Goal: Task Accomplishment & Management: Complete application form

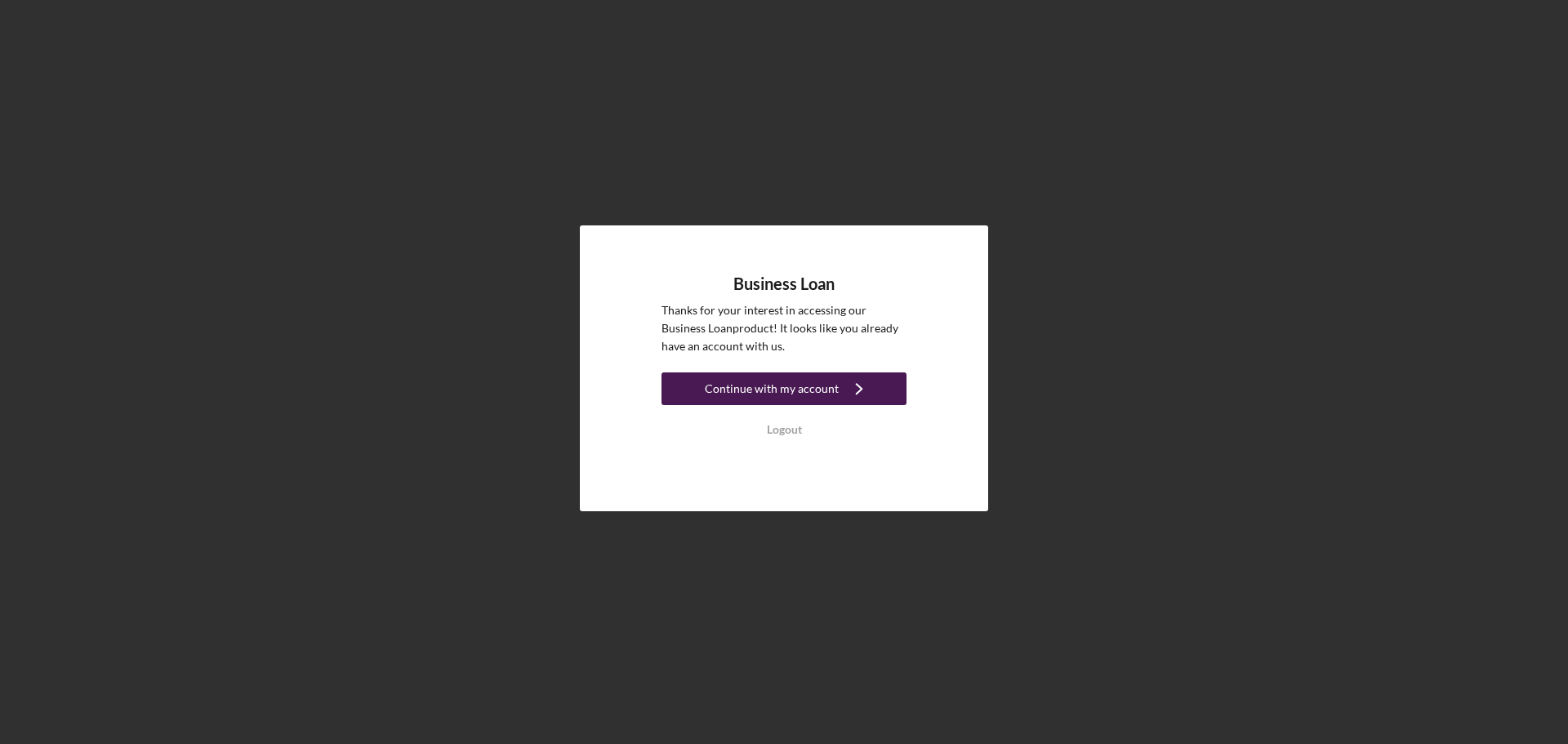
click at [807, 387] on div "Continue with my account" at bounding box center [772, 388] width 134 height 33
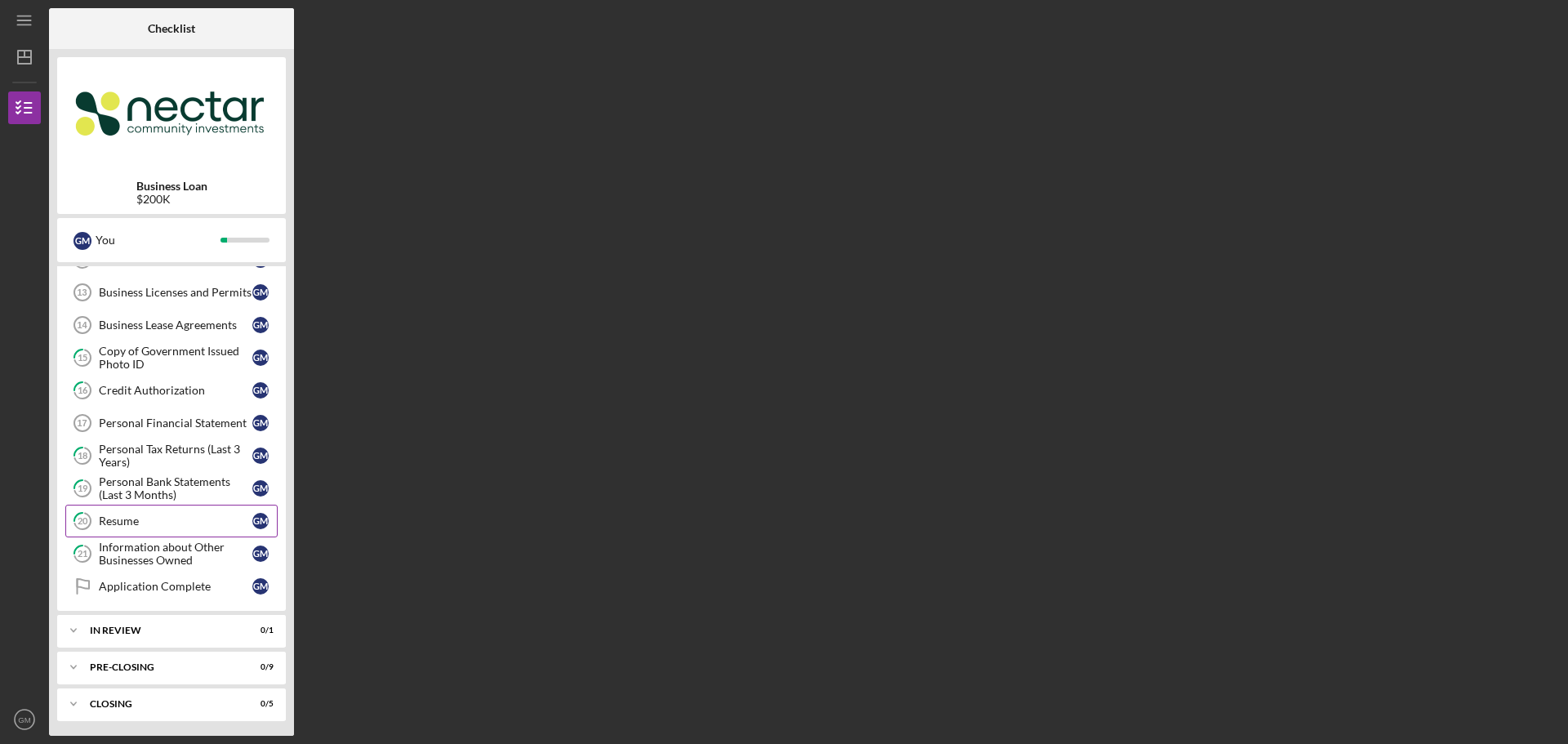
scroll to position [417, 0]
click at [189, 586] on div "Application Complete" at bounding box center [176, 584] width 153 height 13
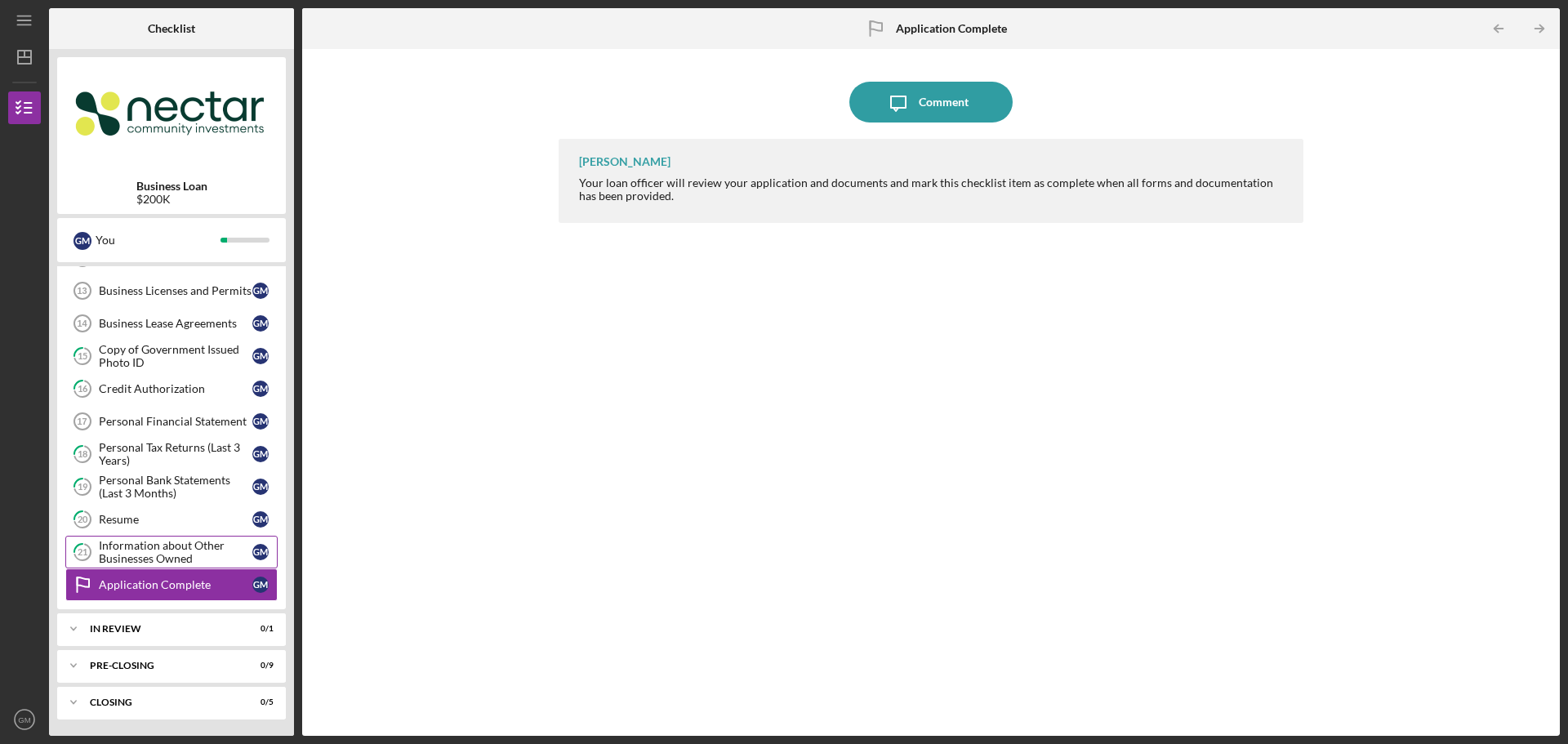
click at [174, 554] on div "Information about Other Businesses Owned" at bounding box center [176, 551] width 153 height 26
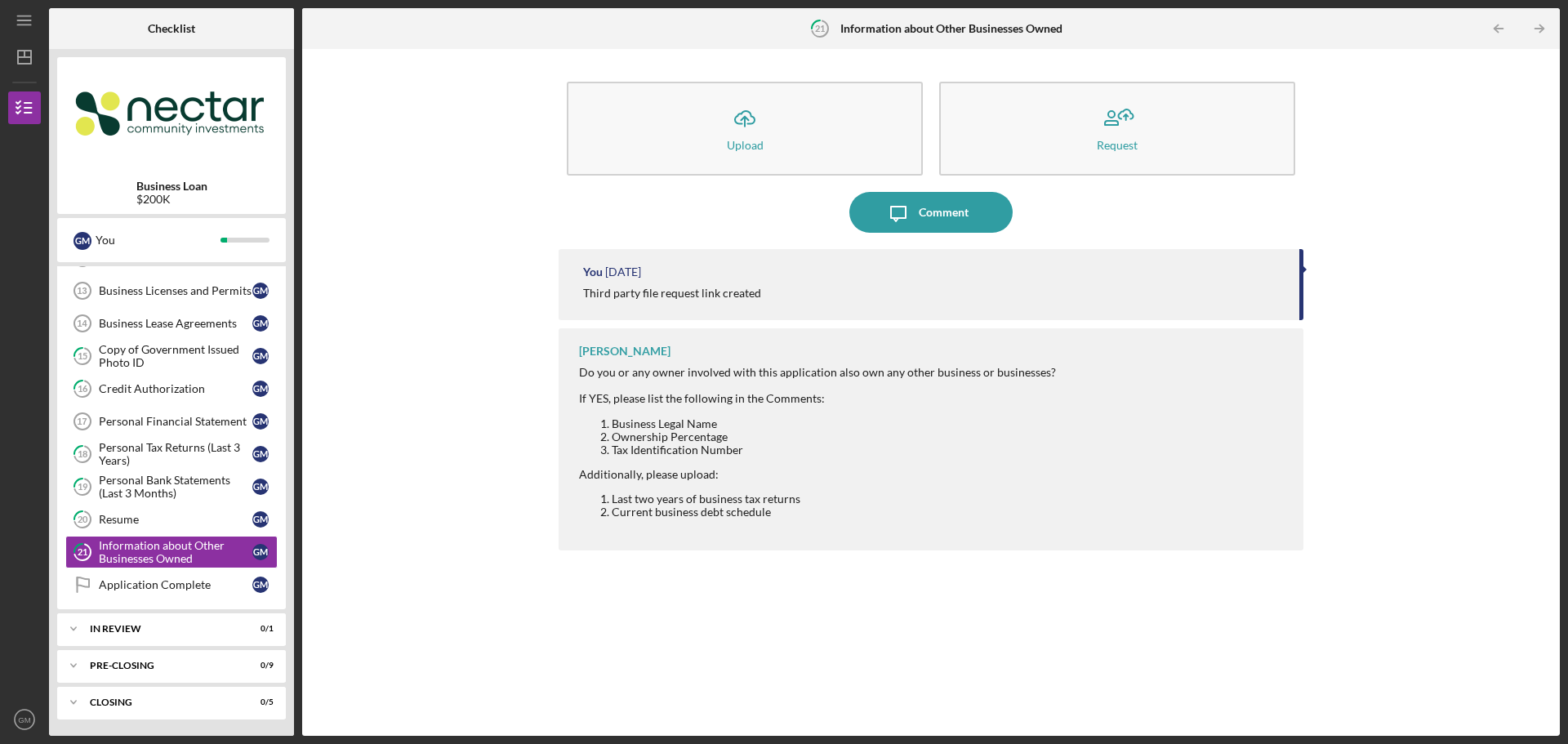
click at [749, 514] on li "Current business debt schedule" at bounding box center [834, 511] width 444 height 13
click at [112, 527] on link "20 Resume G M" at bounding box center [171, 519] width 212 height 33
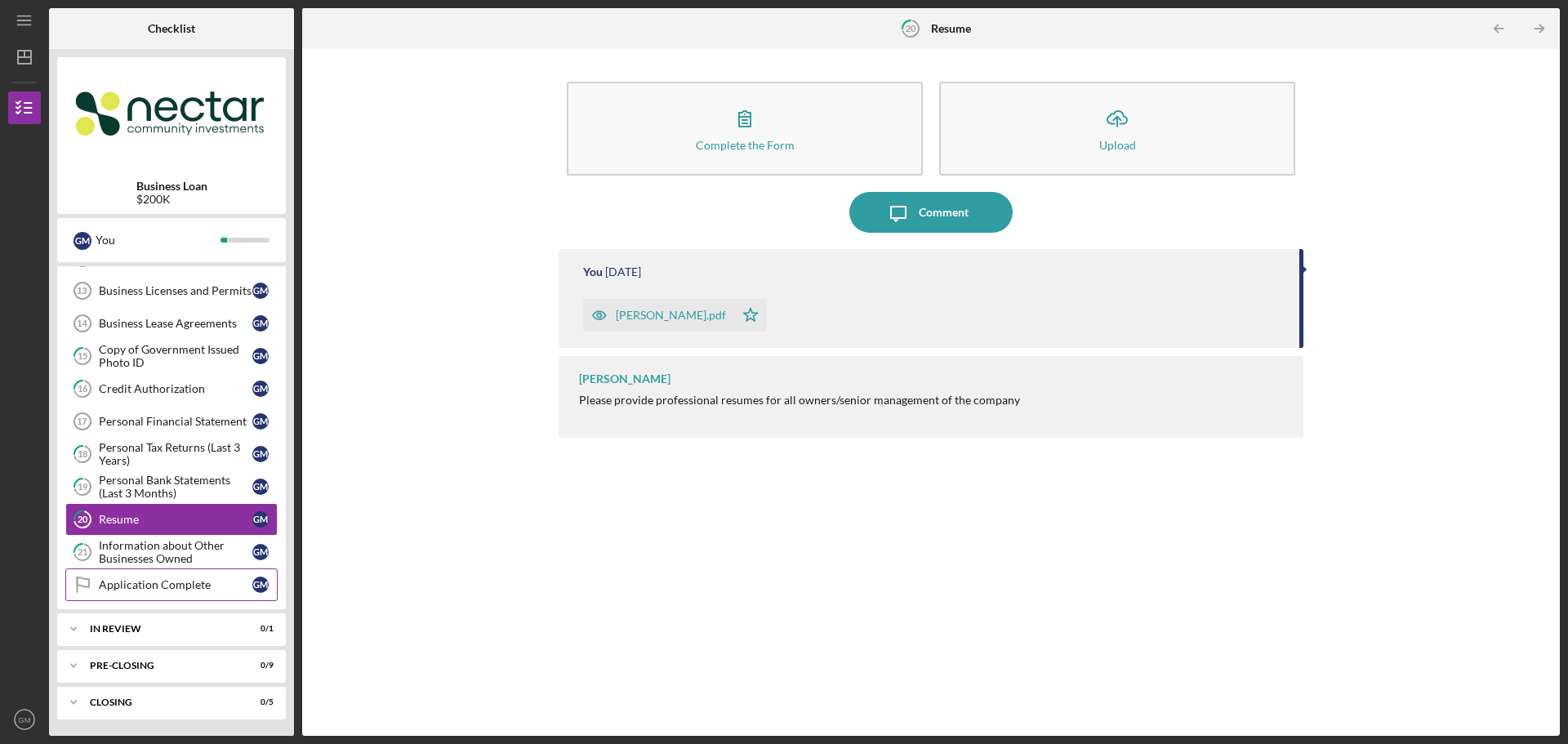
click at [126, 579] on div "Application Complete" at bounding box center [176, 584] width 153 height 13
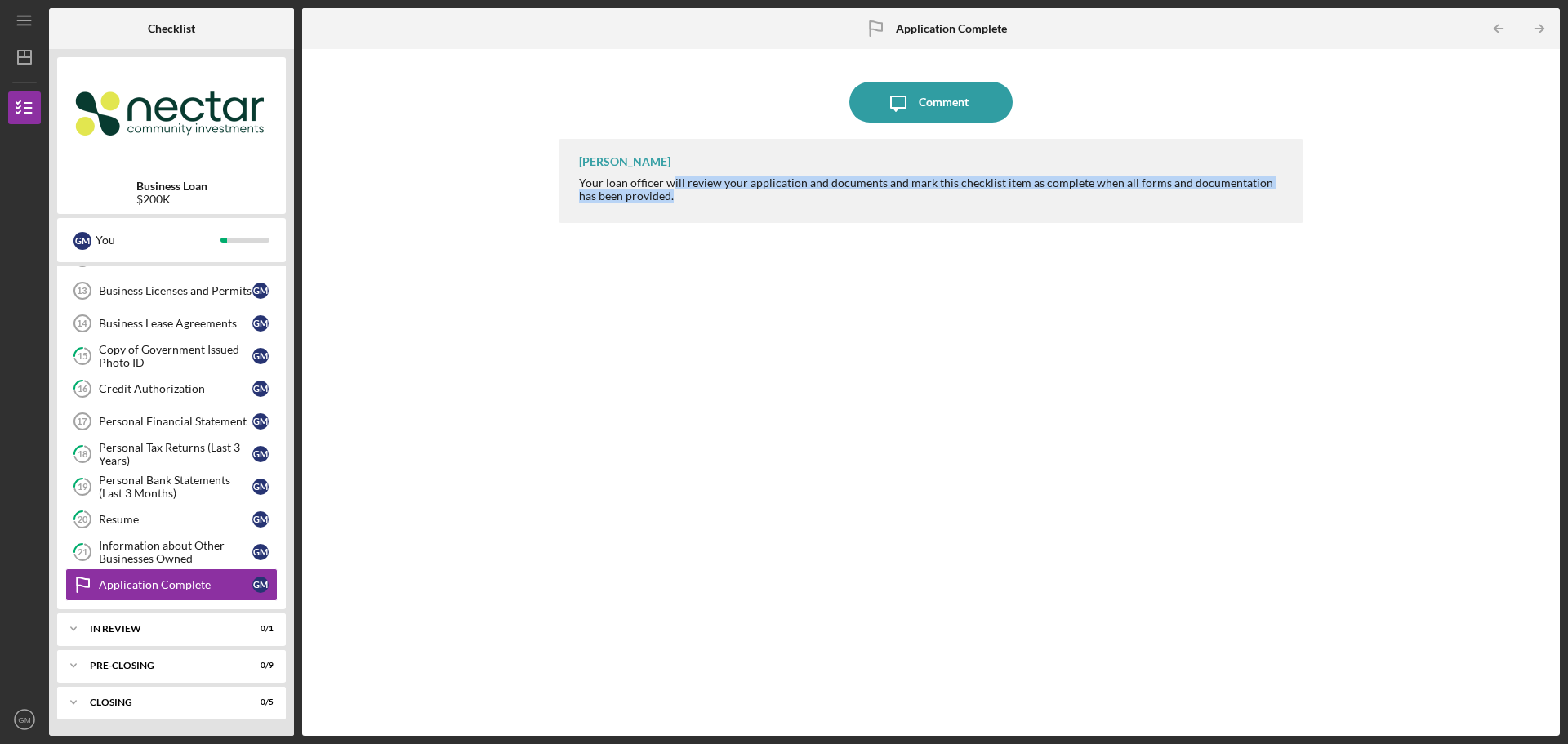
drag, startPoint x: 670, startPoint y: 180, endPoint x: 670, endPoint y: 206, distance: 26.0
click at [670, 206] on div "[PERSON_NAME] Your loan officer will review your application and documents and …" at bounding box center [931, 181] width 744 height 84
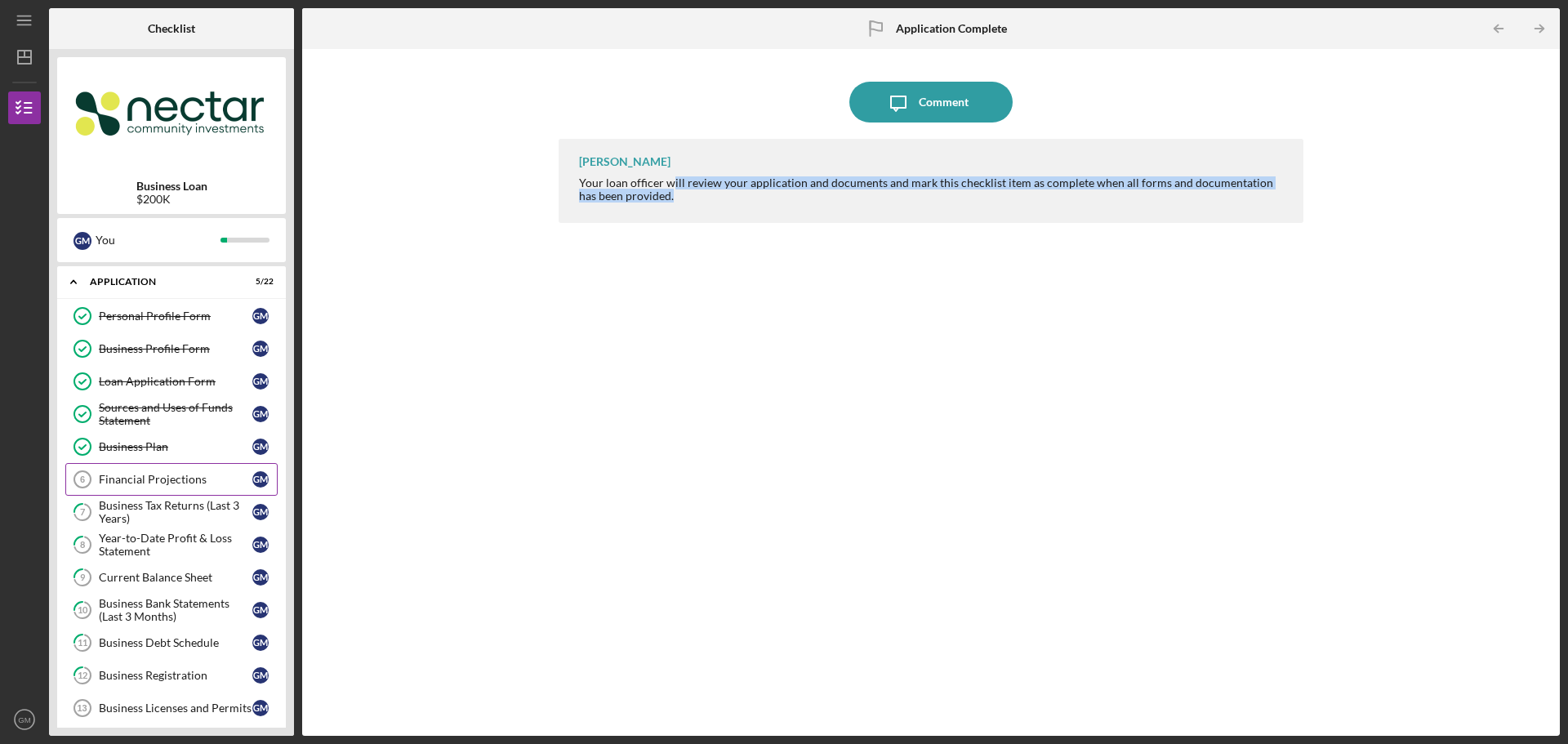
click at [115, 481] on div "Financial Projections" at bounding box center [176, 479] width 153 height 13
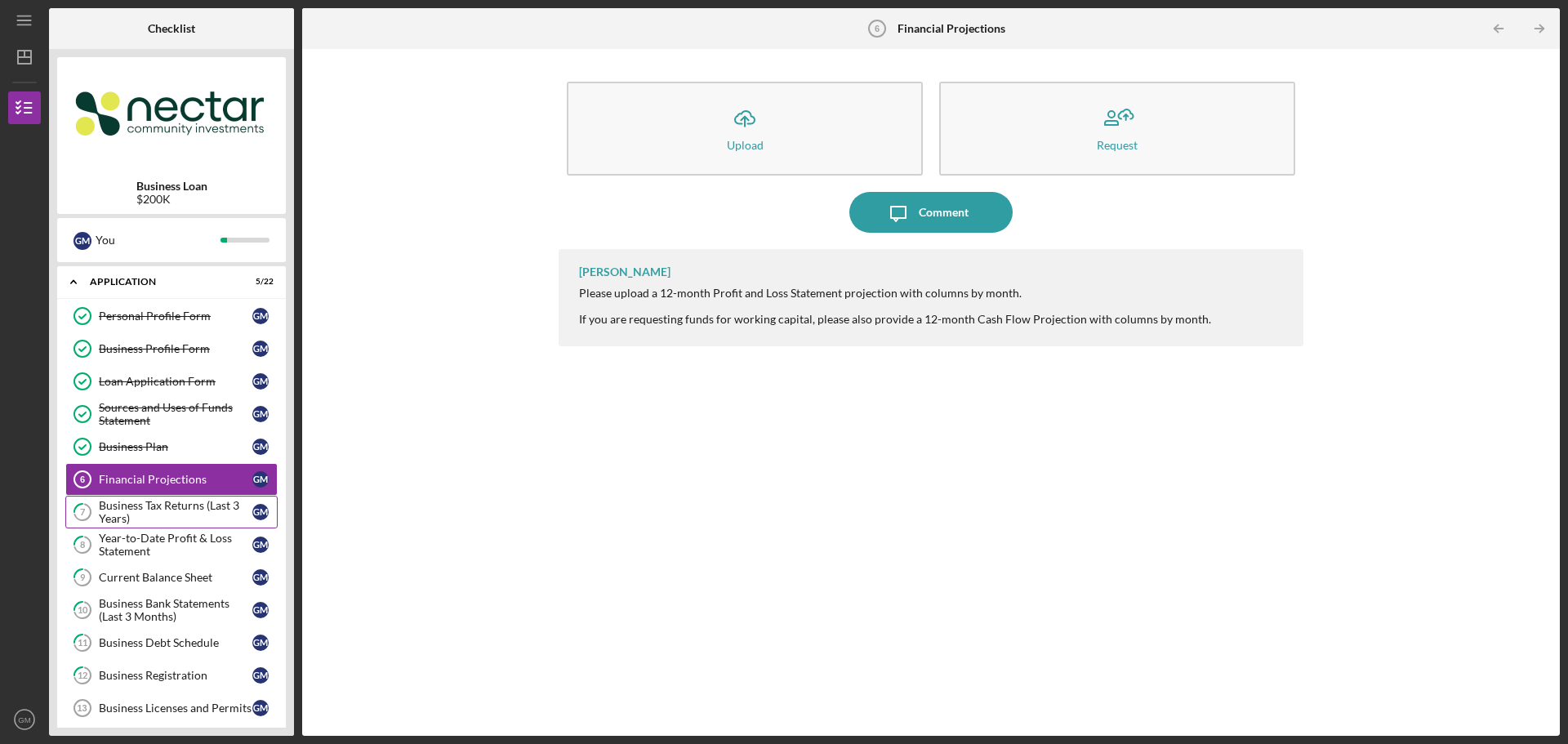
click at [144, 514] on div "Business Tax Returns (Last 3 Years)" at bounding box center [176, 511] width 153 height 26
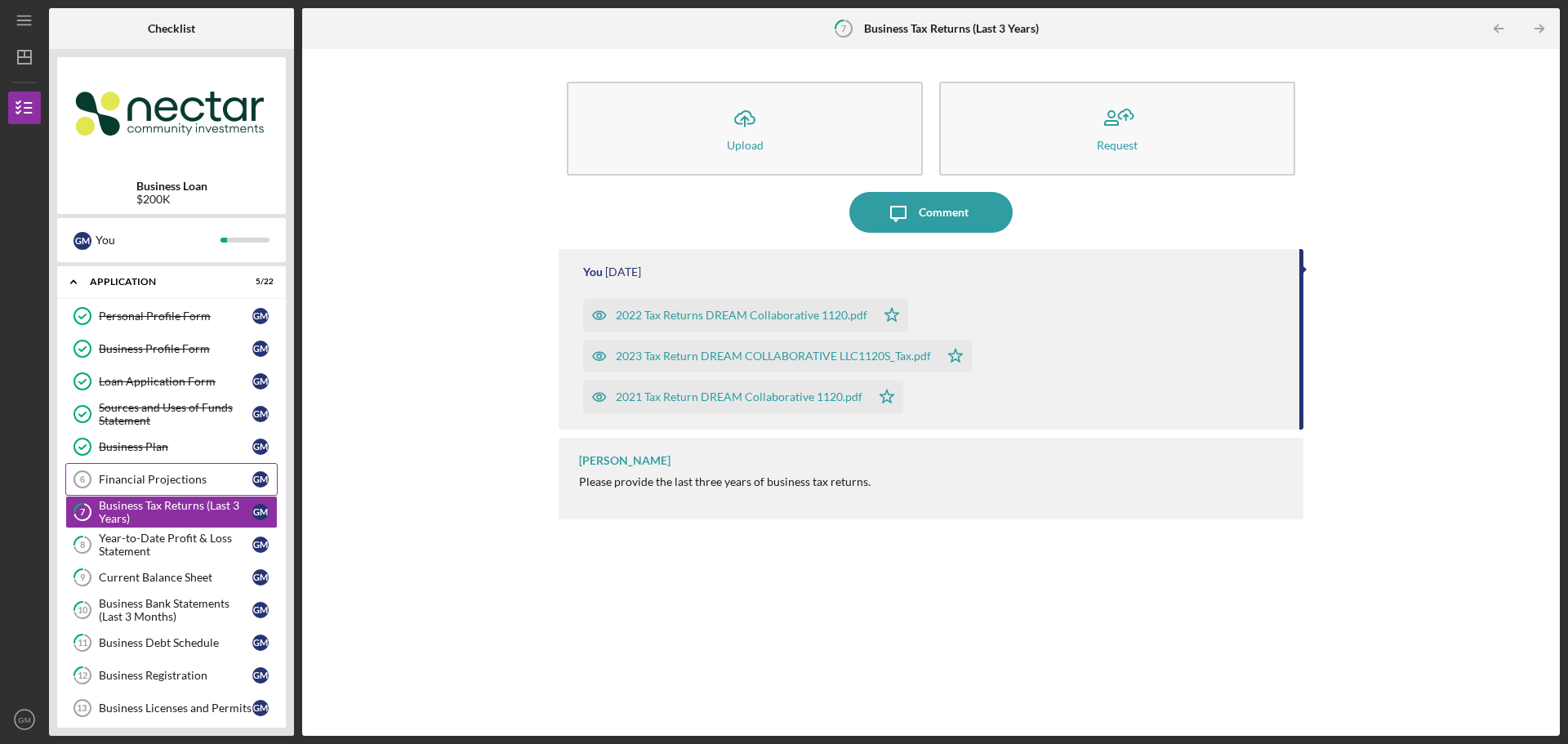
click at [145, 474] on div "Financial Projections" at bounding box center [176, 479] width 153 height 13
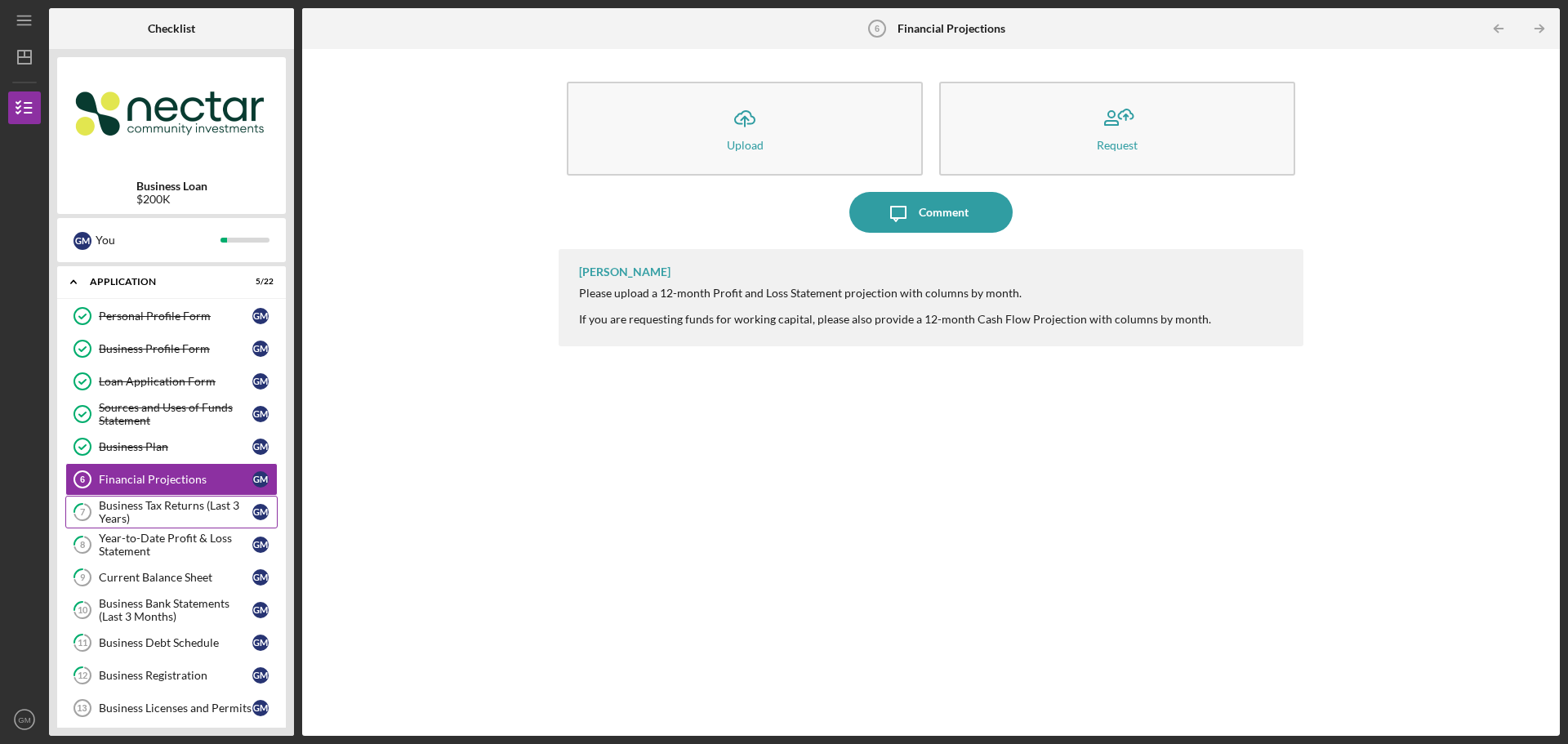
click at [168, 512] on div "Business Tax Returns (Last 3 Years)" at bounding box center [176, 511] width 153 height 26
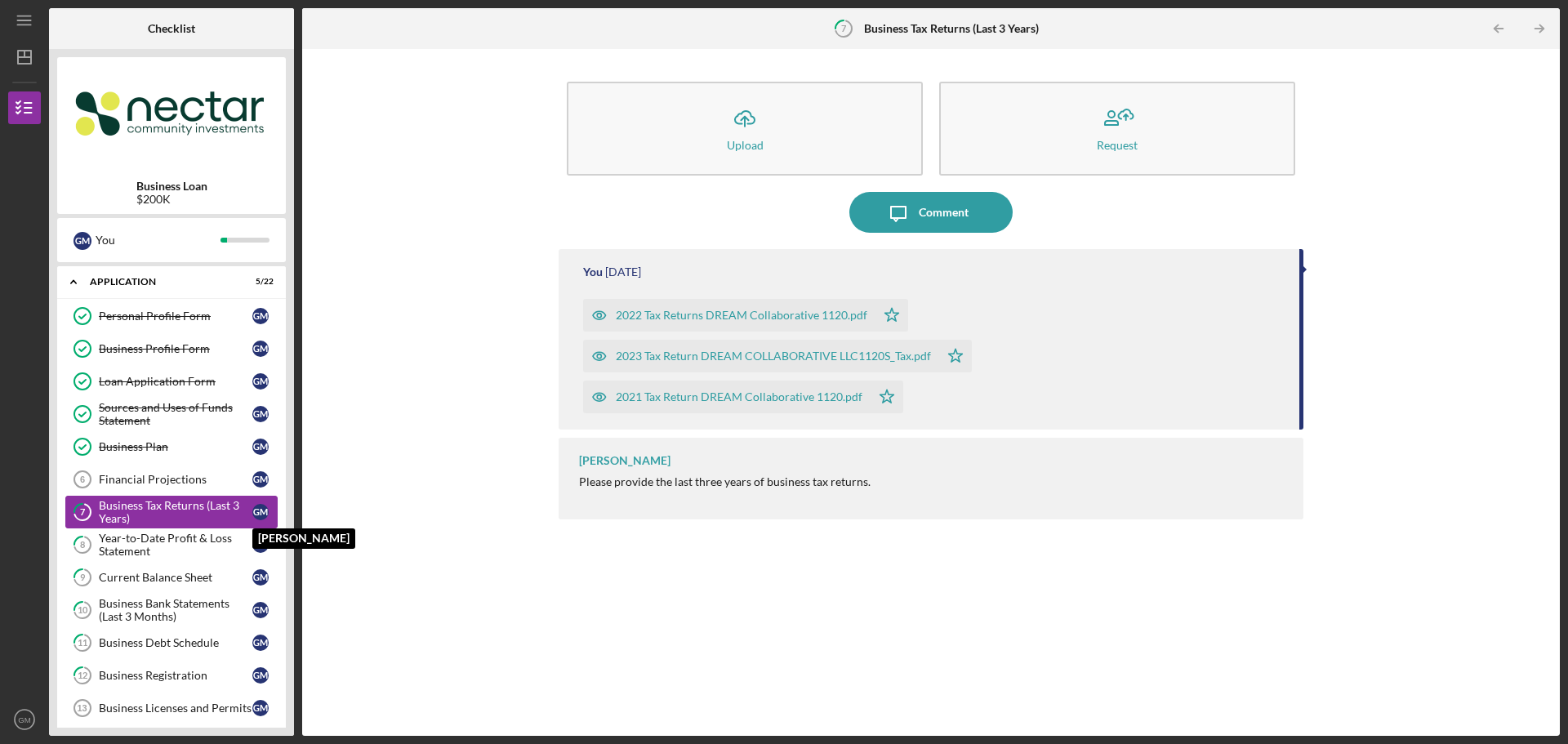
drag, startPoint x: 246, startPoint y: 507, endPoint x: 265, endPoint y: 508, distance: 19.0
click at [265, 508] on div "G M" at bounding box center [261, 512] width 16 height 16
click at [147, 548] on div "Year-to-Date Profit & Loss Statement" at bounding box center [176, 544] width 153 height 26
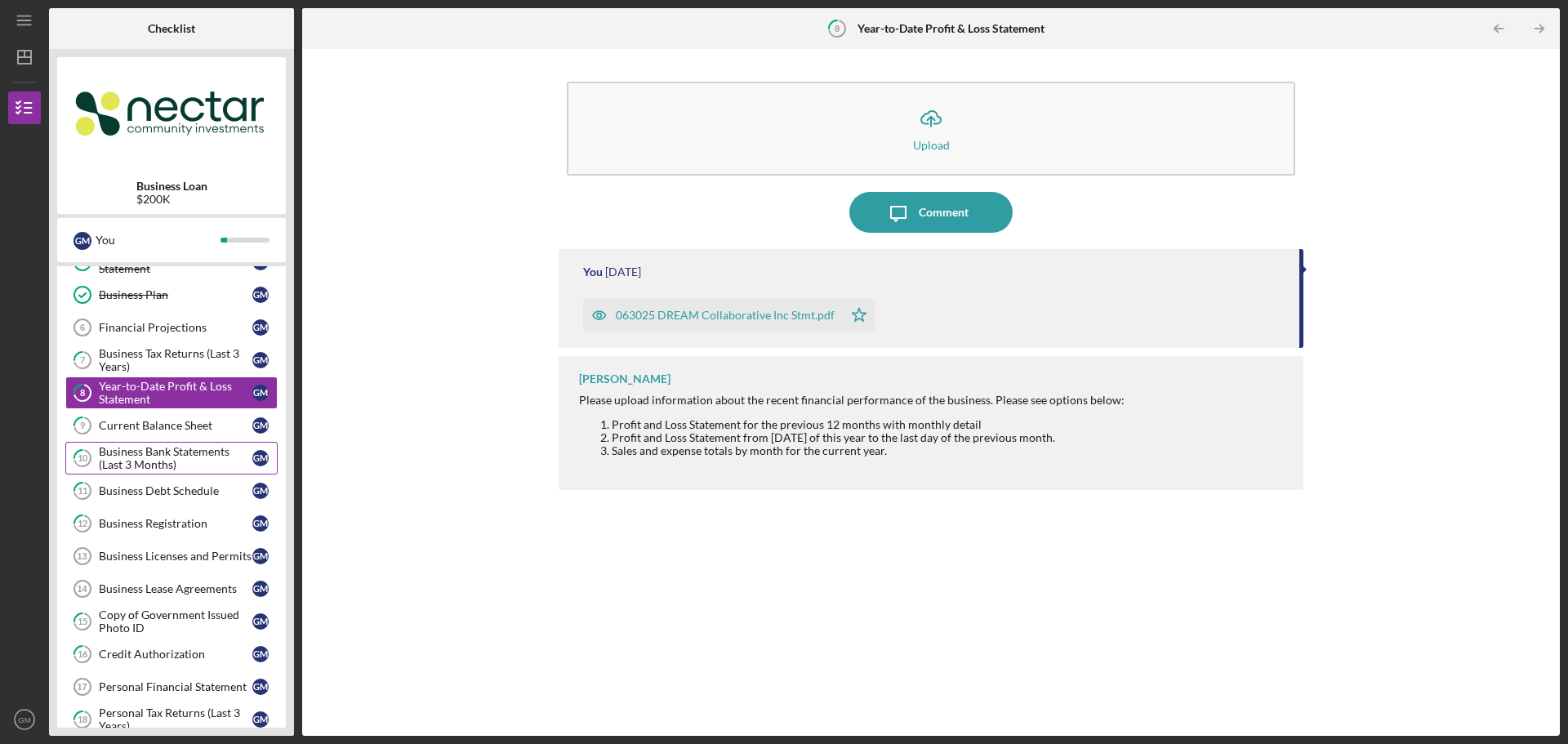
scroll to position [81, 0]
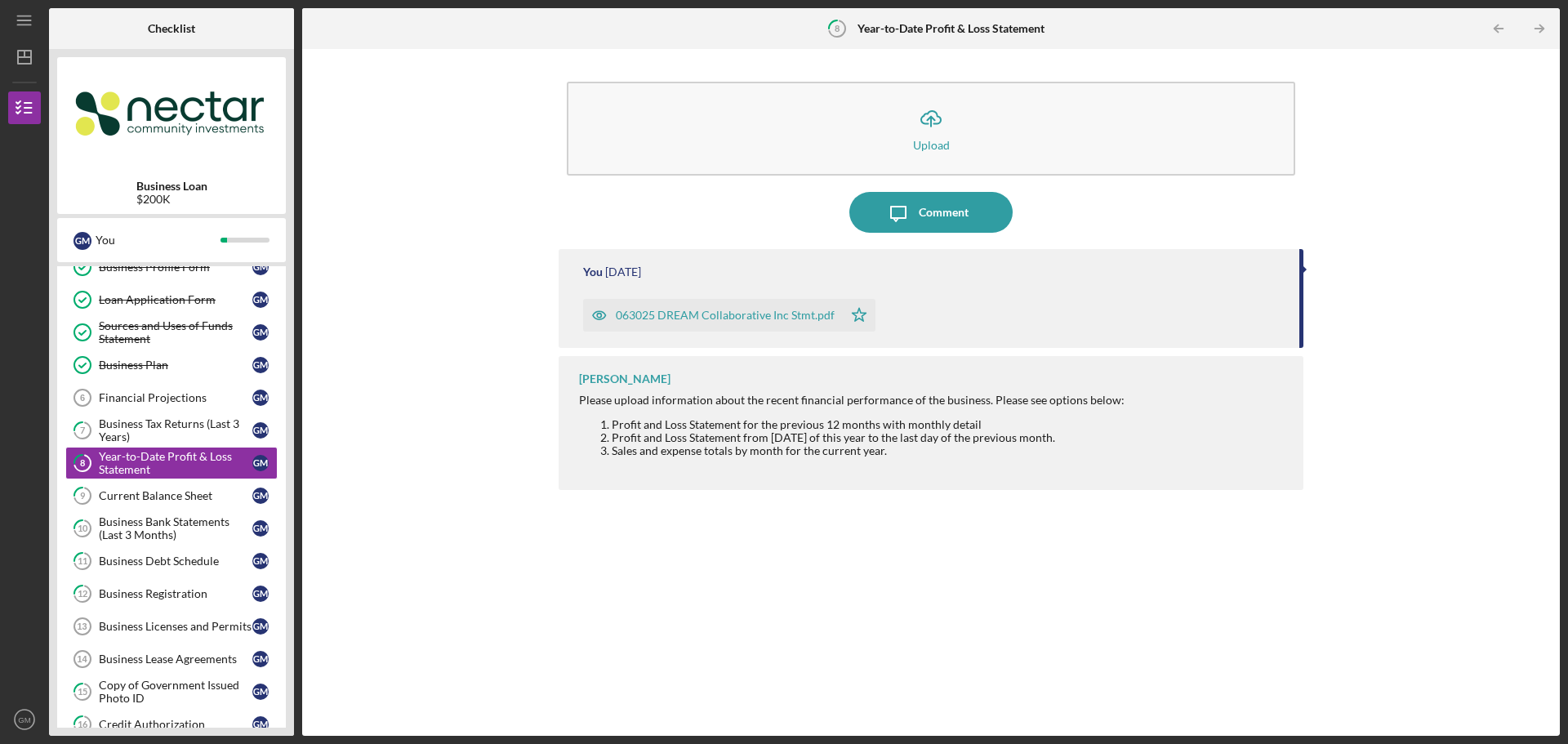
drag, startPoint x: 1302, startPoint y: 310, endPoint x: 1301, endPoint y: 245, distance: 65.0
click at [1301, 245] on div "Icon/Upload Upload Icon/Message Comment You [DATE] 063025 DREAM Collaborative I…" at bounding box center [931, 392] width 744 height 670
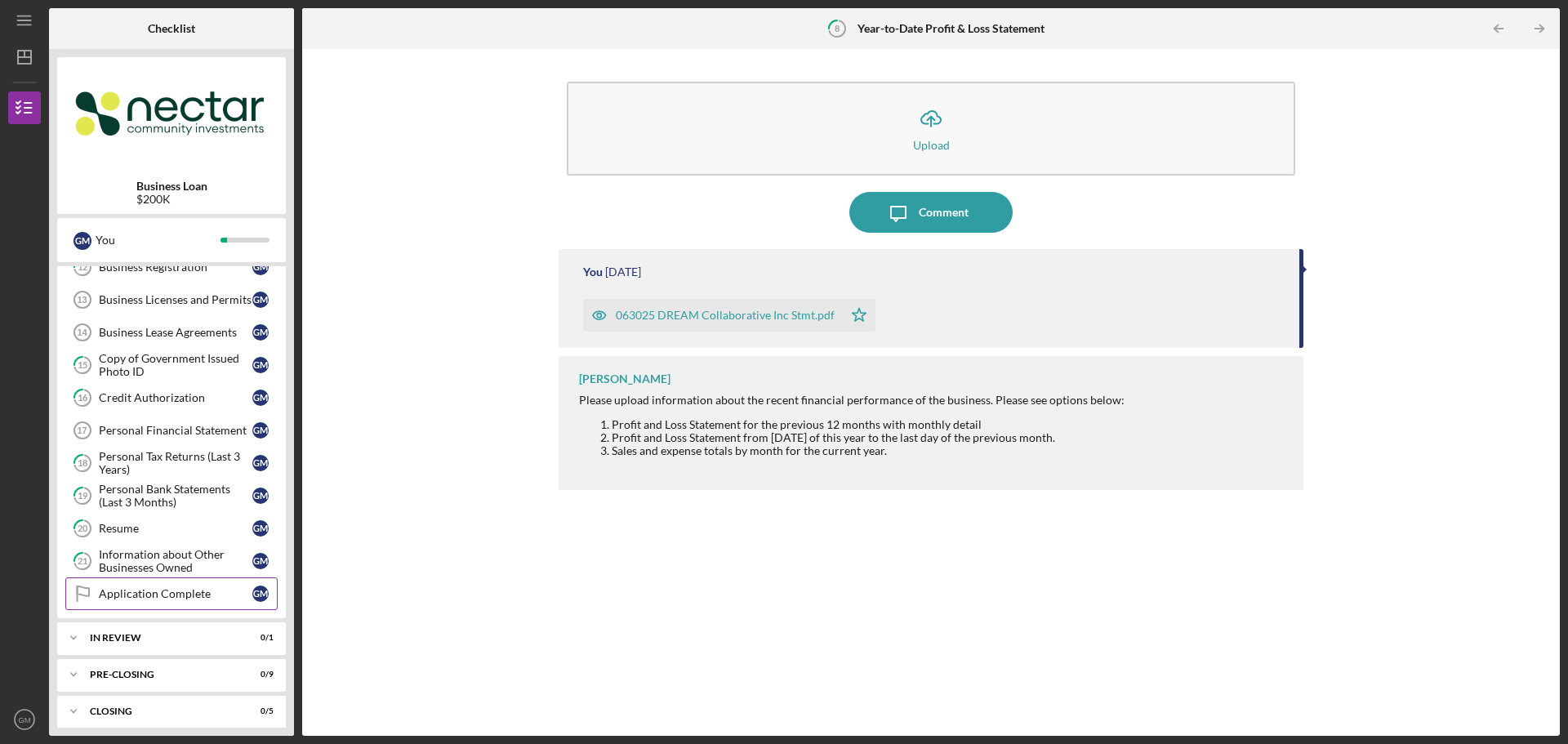
scroll to position [327, 0]
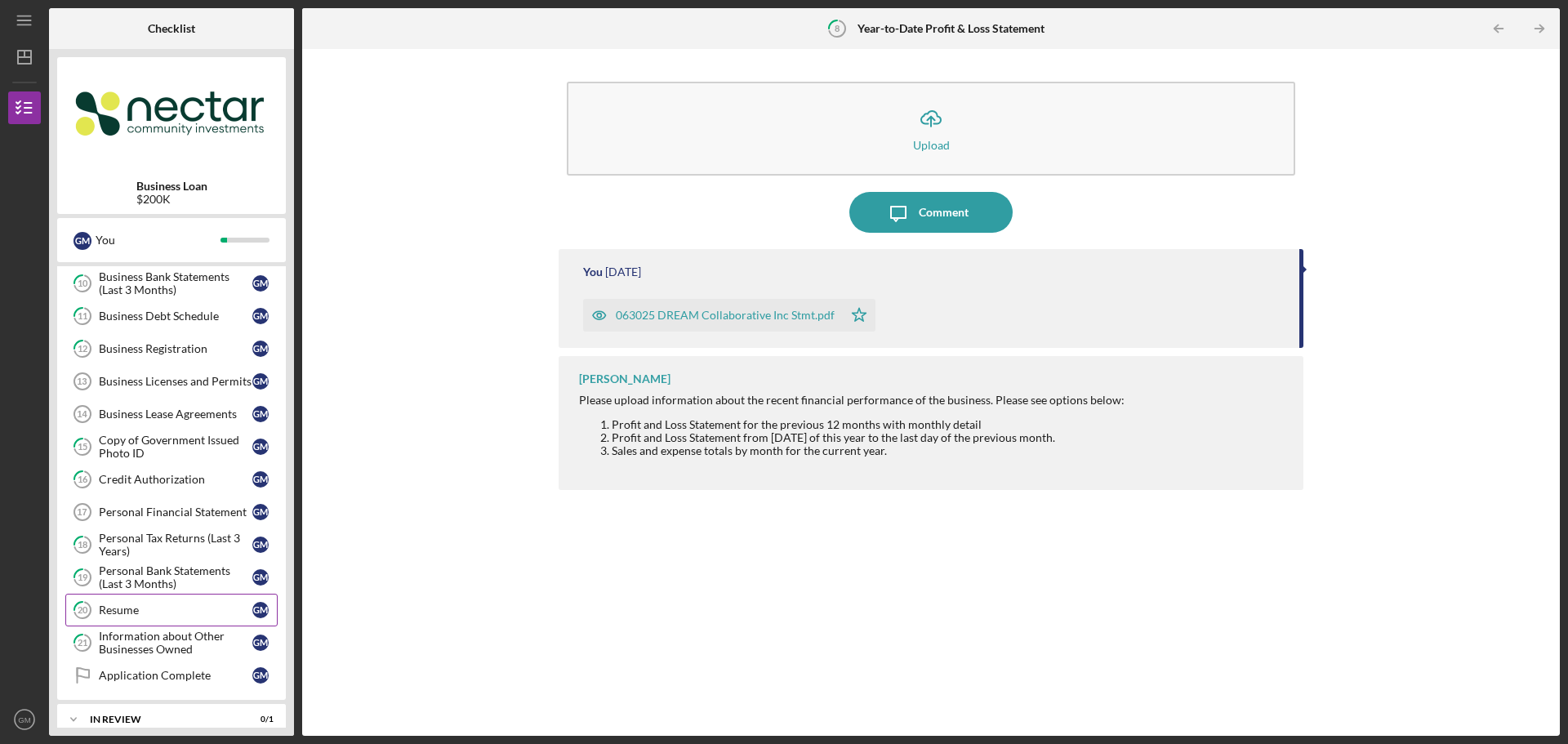
click at [163, 624] on link "20 Resume G M" at bounding box center [171, 609] width 212 height 33
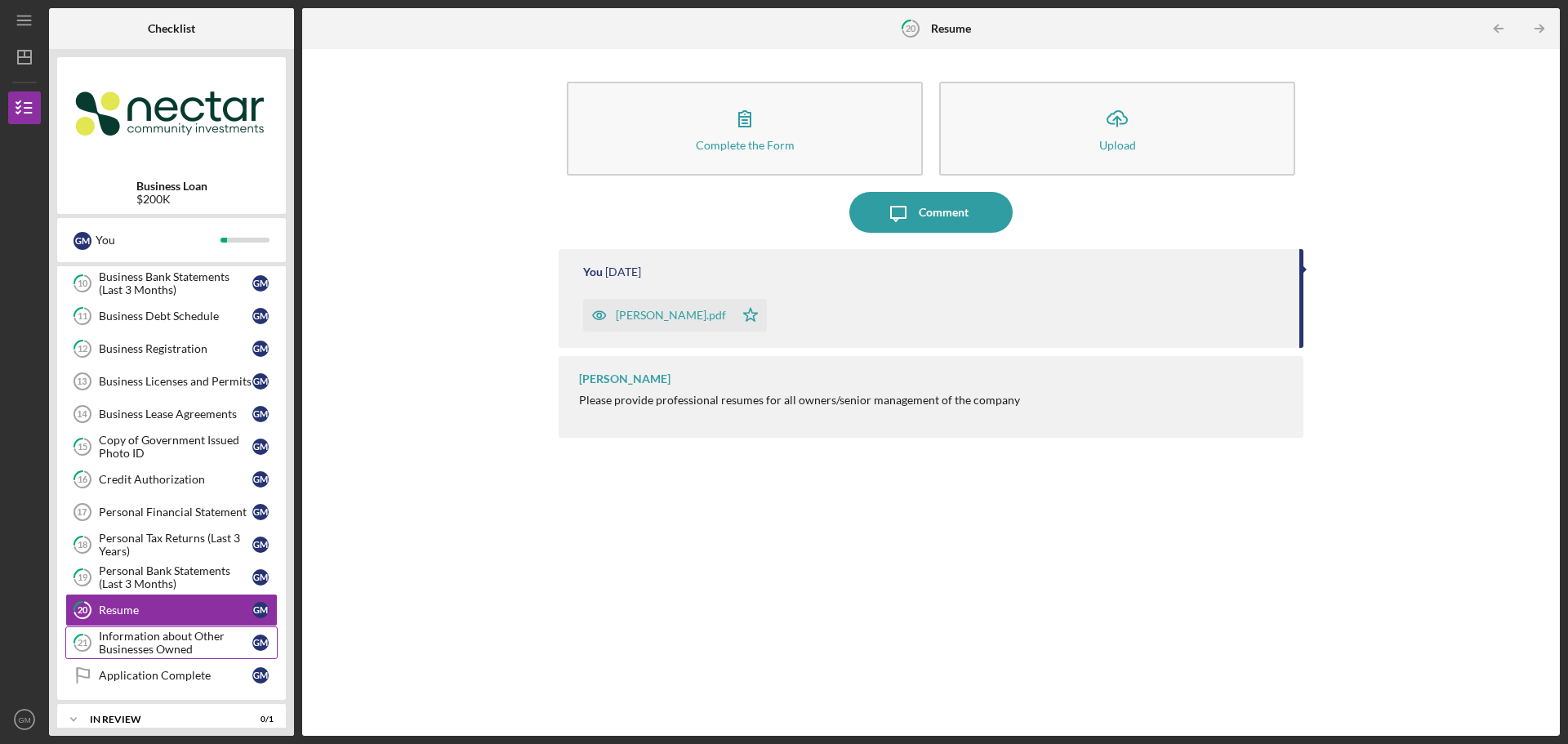
click at [157, 641] on div "Information about Other Businesses Owned" at bounding box center [176, 641] width 153 height 26
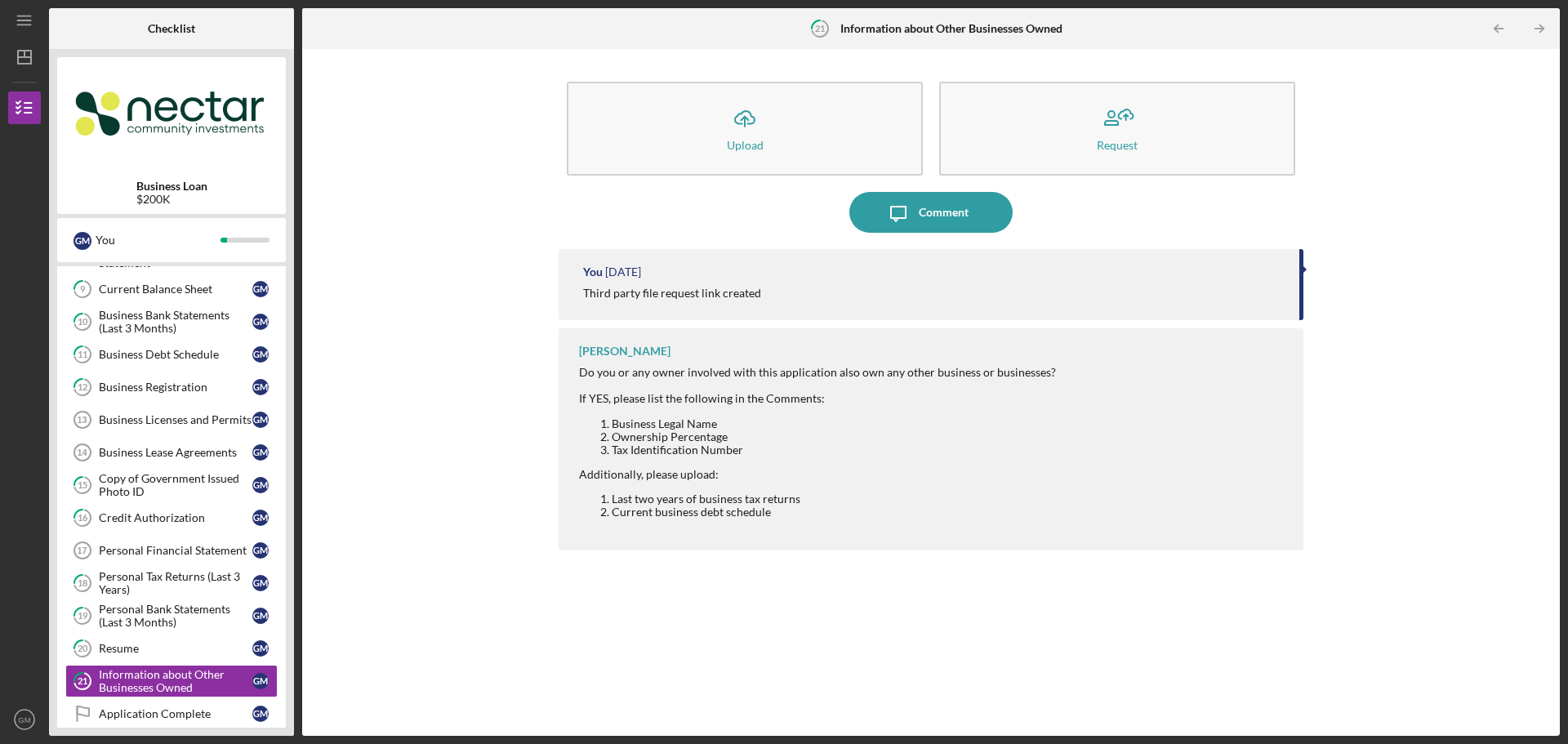
scroll to position [417, 0]
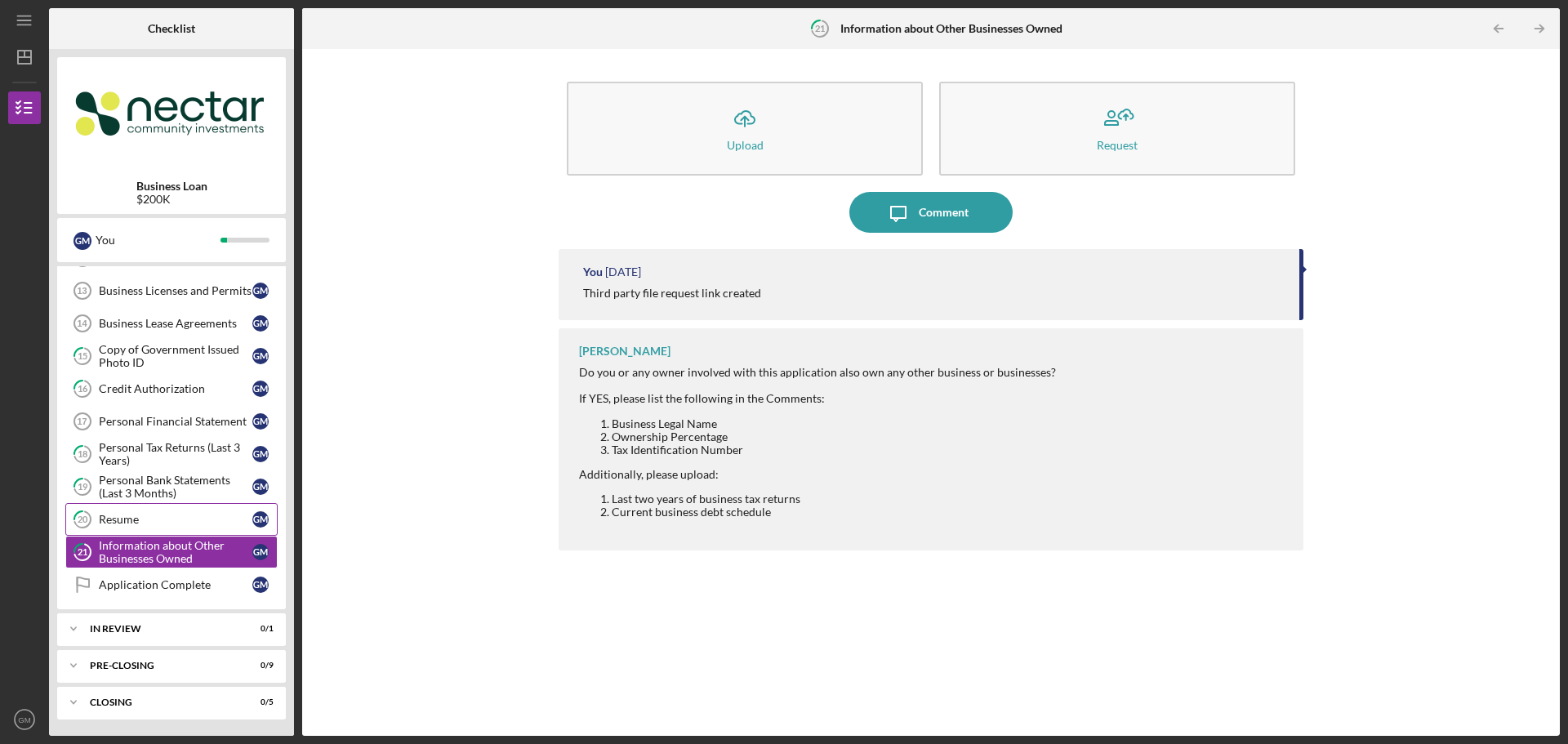
click at [179, 525] on div "Resume" at bounding box center [176, 519] width 153 height 13
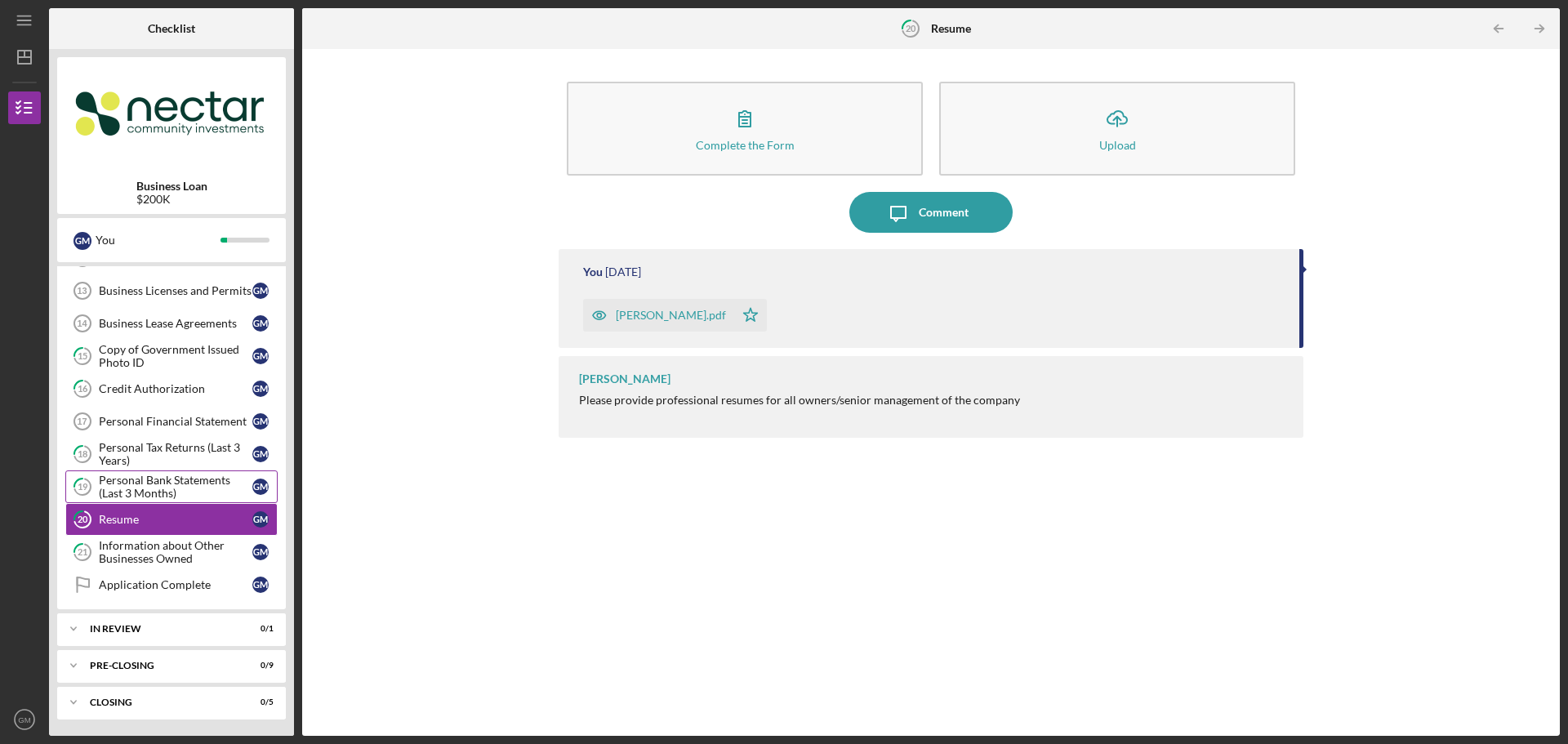
click at [170, 478] on div "Personal Bank Statements (Last 3 Months)" at bounding box center [176, 486] width 153 height 26
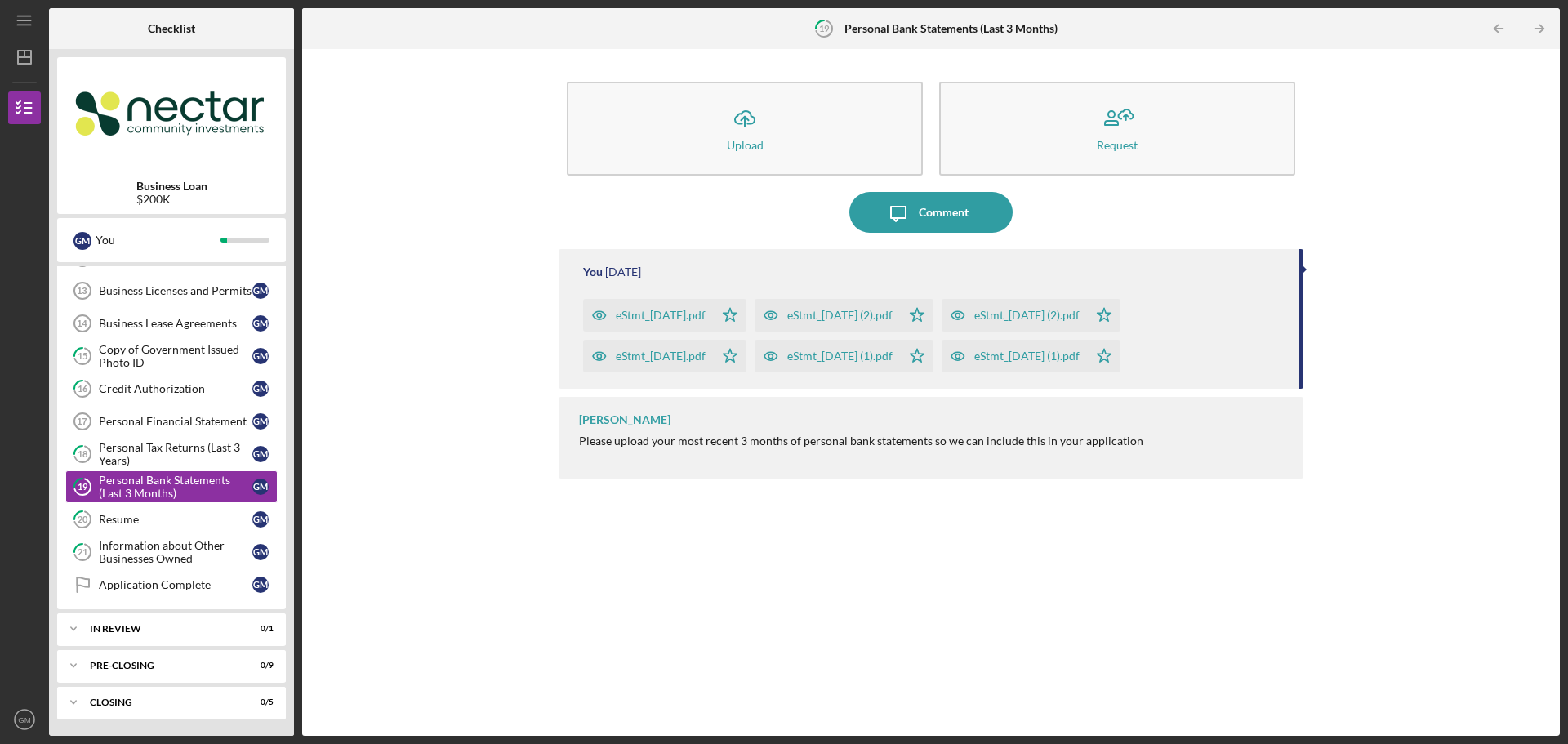
drag, startPoint x: 1303, startPoint y: 268, endPoint x: 1298, endPoint y: 296, distance: 28.4
click at [1298, 296] on div "You [DATE] eStmt_[DATE].pdf Icon/Star eStmt_[DATE] (2).pdf Icon/Star eStmt_[DAT…" at bounding box center [931, 318] width 744 height 139
